Goal: Find specific page/section: Find specific page/section

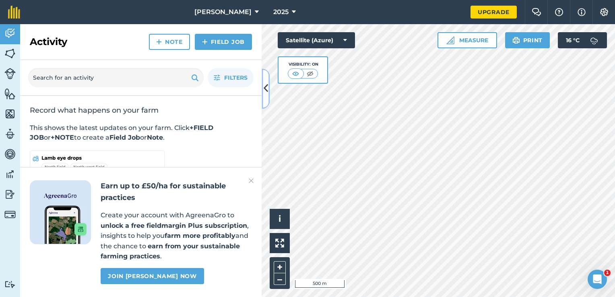
click at [269, 93] on button at bounding box center [265, 88] width 8 height 40
